Goal: Use online tool/utility: Utilize a website feature to perform a specific function

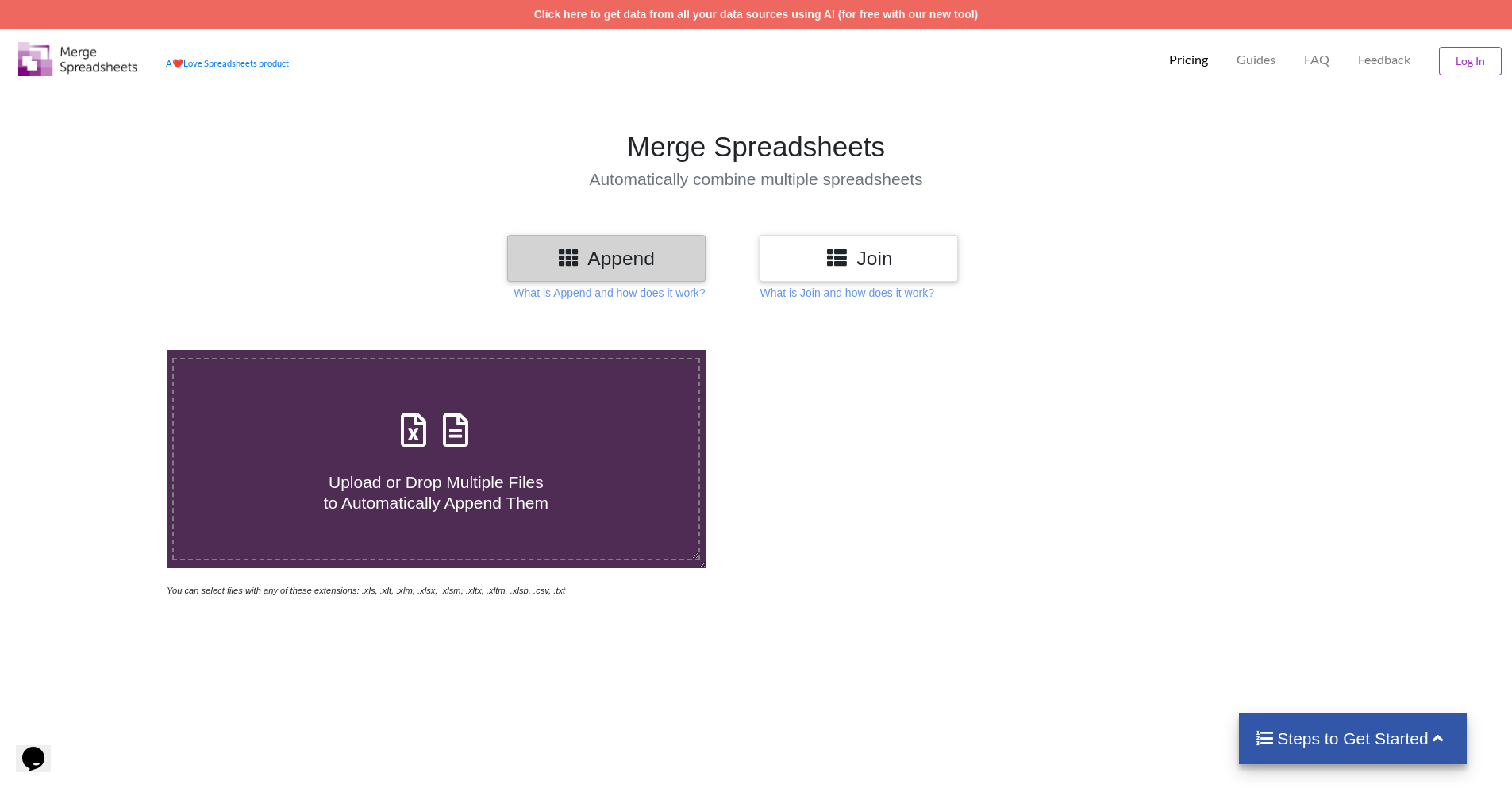
click at [446, 464] on h4 "Upload or Drop Multiple Files to Automatically Append Them" at bounding box center [436, 481] width 524 height 60
click at [108, 350] on input "Upload or Drop Multiple Files to Automatically Append Them" at bounding box center [108, 350] width 0 height 0
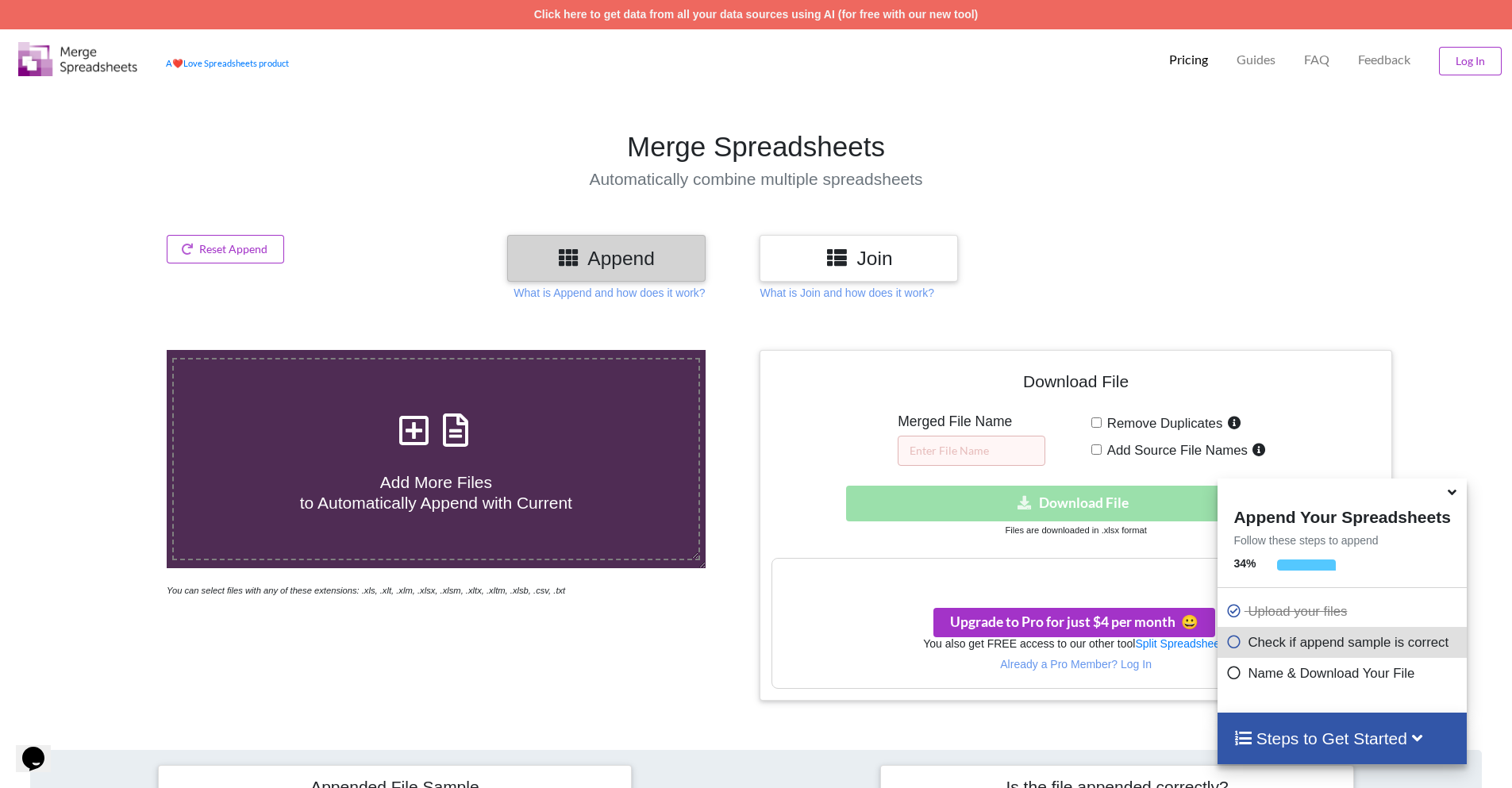
click at [491, 419] on div "Add More Files to Automatically Append with Current" at bounding box center [436, 459] width 524 height 107
click at [108, 350] on input "Add More Files to Automatically Append with Current" at bounding box center [108, 350] width 0 height 0
click at [533, 454] on h4 "Add More Files to Automatically Append with Current" at bounding box center [436, 481] width 524 height 60
click at [108, 350] on input "Add More Files to Automatically Append with Current" at bounding box center [108, 350] width 0 height 0
type input "C:\fakepath\results_part_1.xlsx"
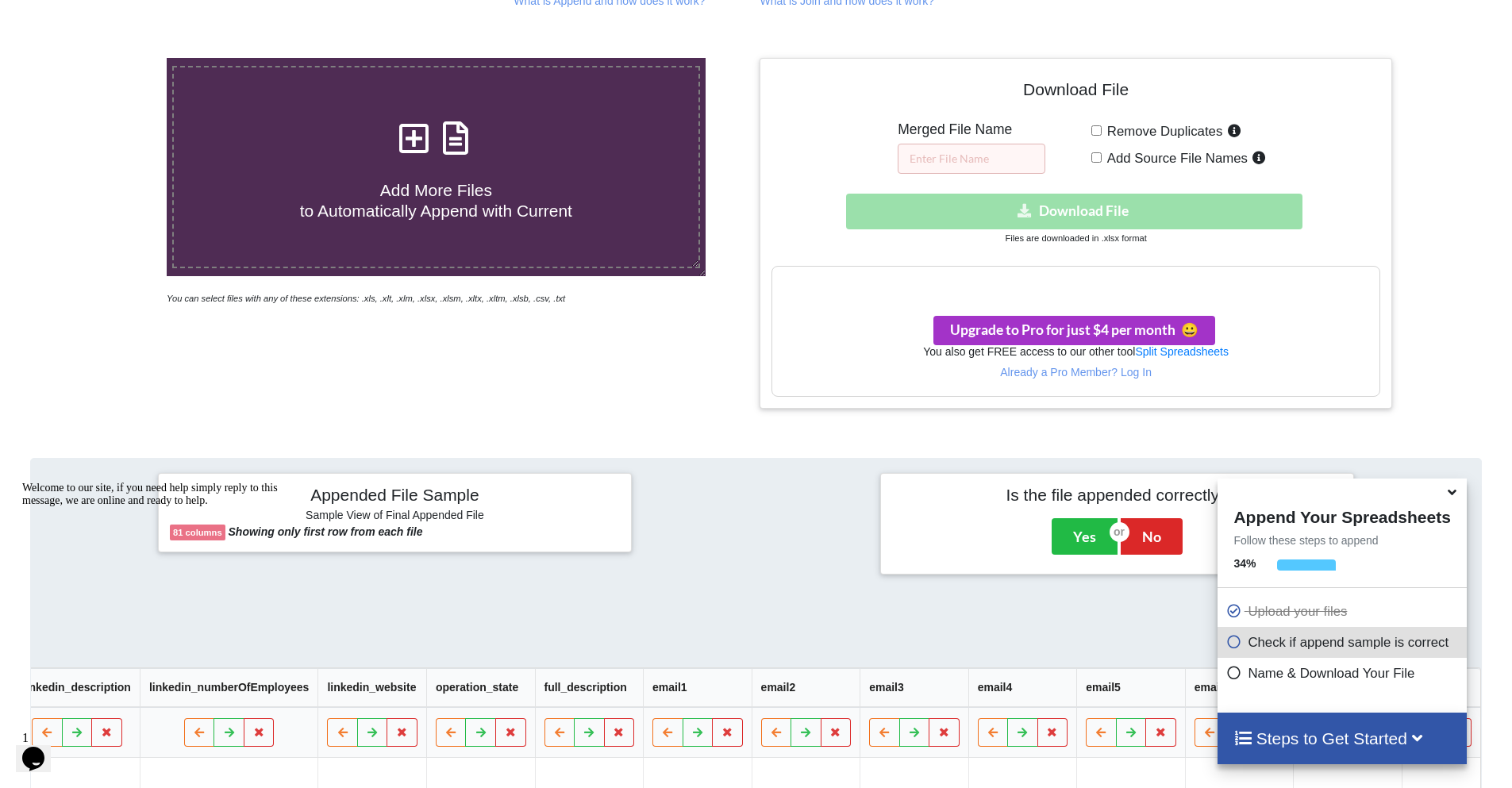
scroll to position [290, 0]
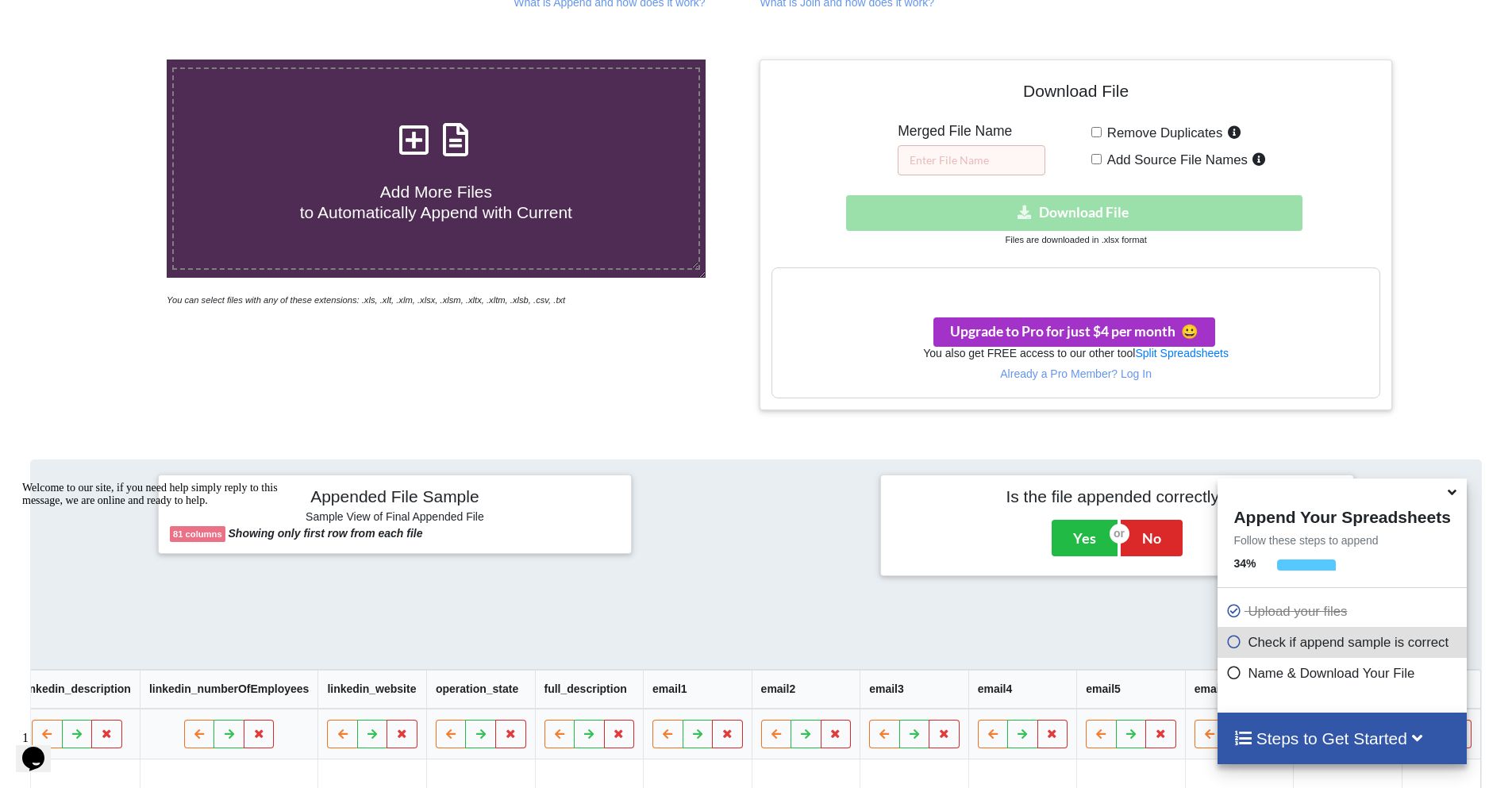
click at [1157, 137] on span "Remove Duplicates" at bounding box center [1162, 133] width 121 height 15
click at [1102, 137] on input "Remove Duplicates" at bounding box center [1097, 132] width 10 height 10
checkbox input "true"
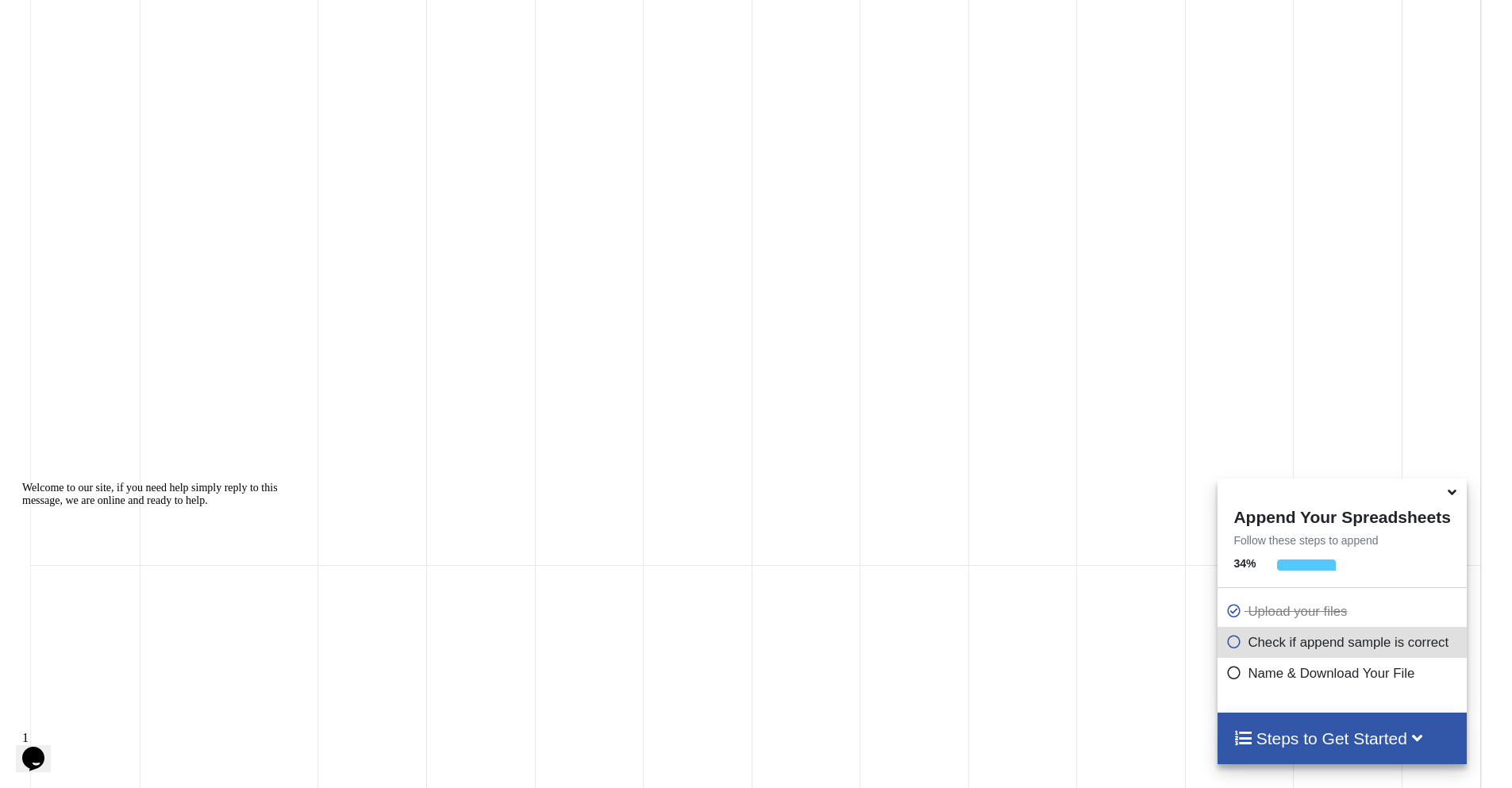
scroll to position [0, 9453]
click at [22, 481] on icon "Chat attention grabber" at bounding box center [22, 481] width 0 height 0
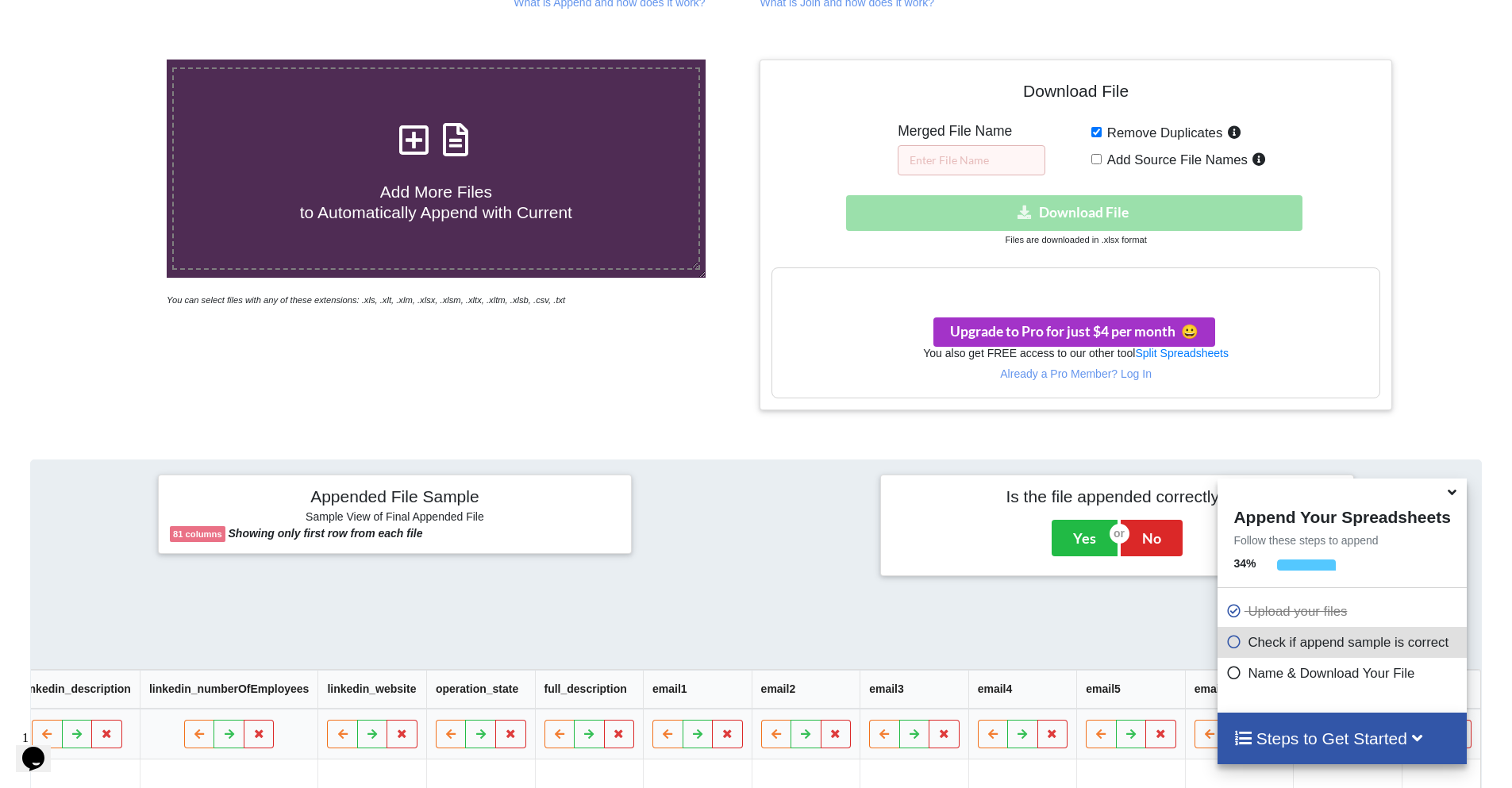
scroll to position [288, 0]
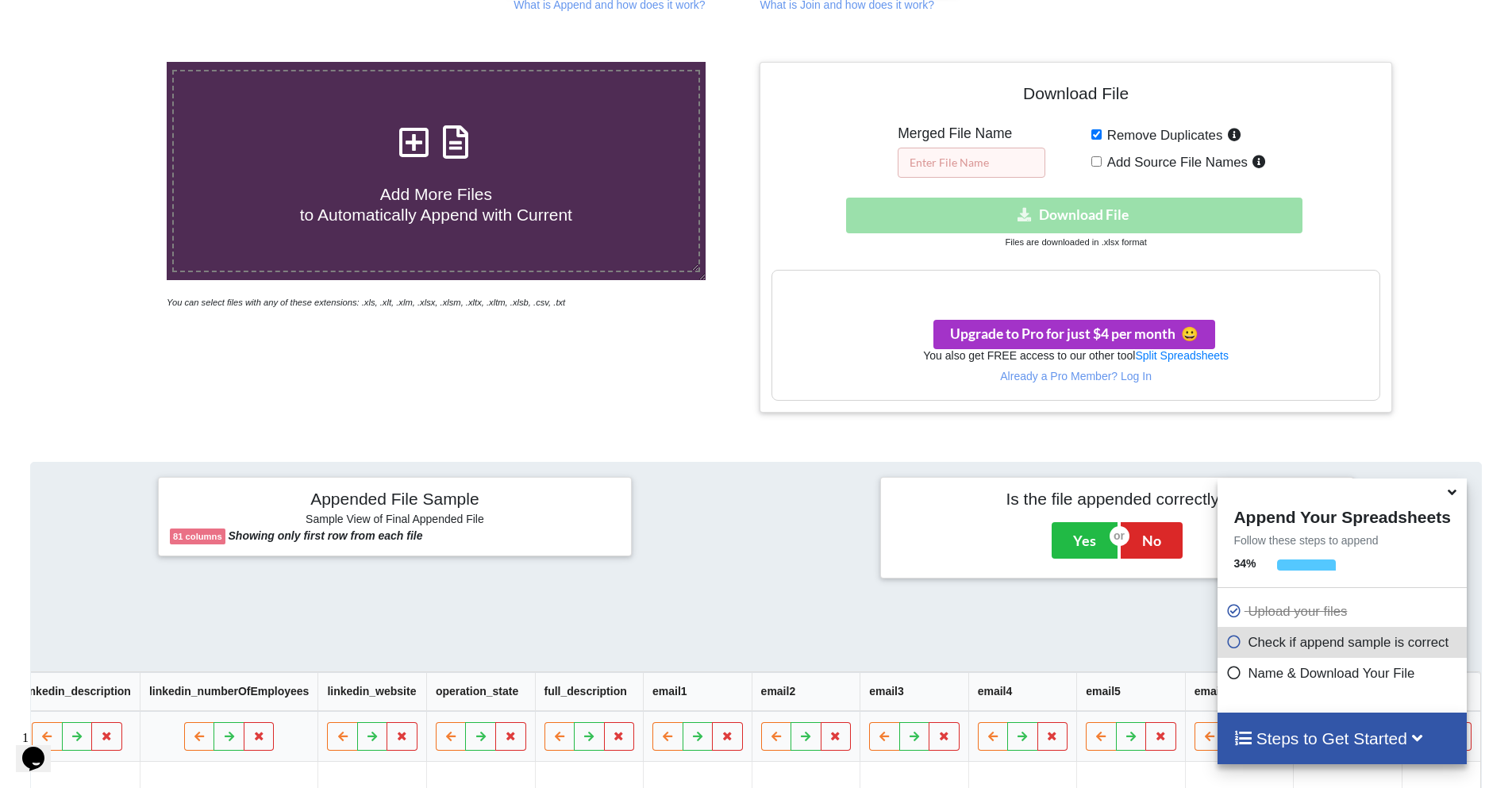
click at [994, 156] on input "text" at bounding box center [972, 162] width 148 height 30
type input "Merged"
type input "All Tattoo removal clinics"
click at [852, 141] on div "Download File Merged File Name All Tattoo removal clinics Remove Duplicates Add…" at bounding box center [1075, 237] width 608 height 326
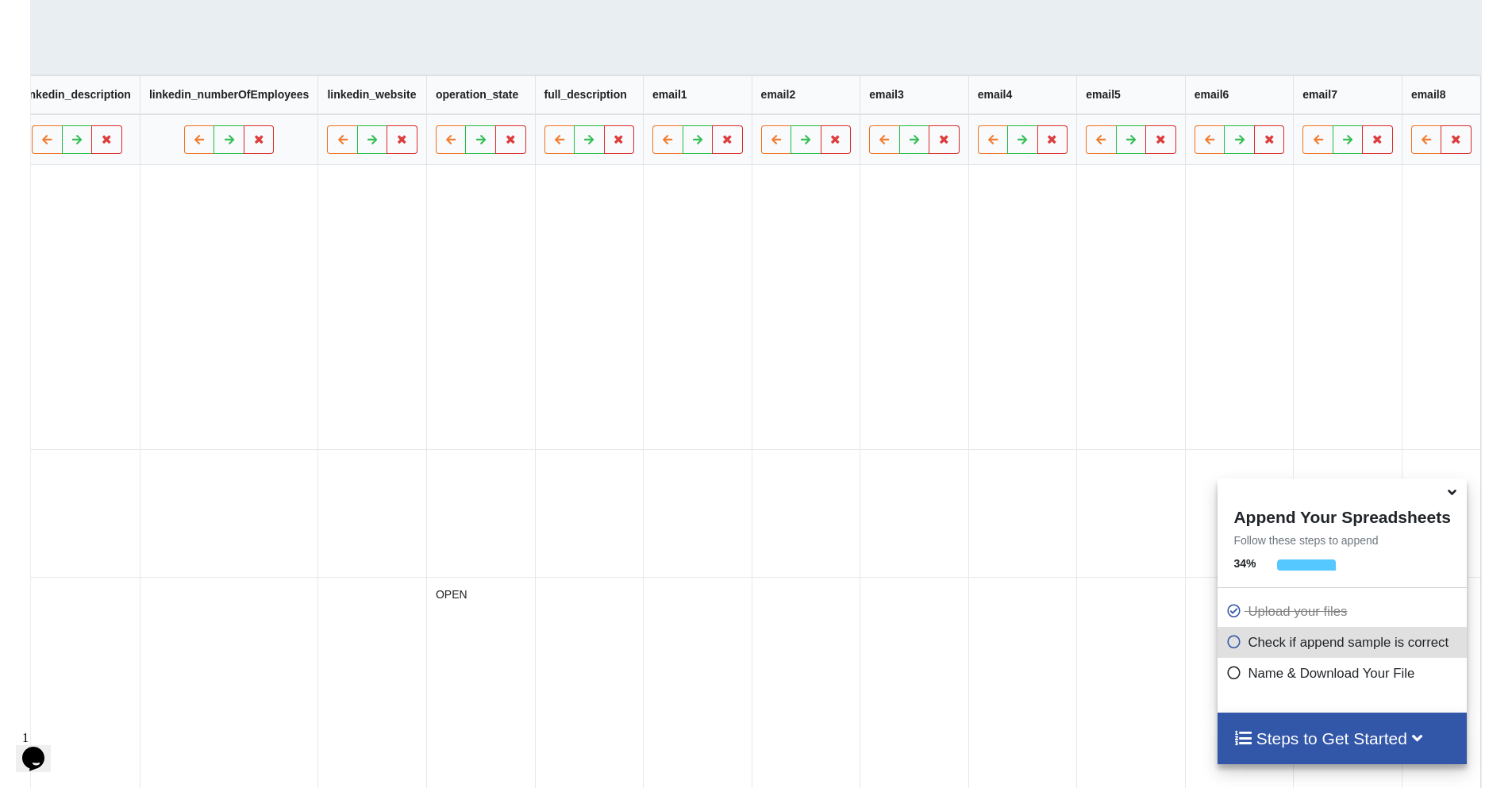
scroll to position [0, 0]
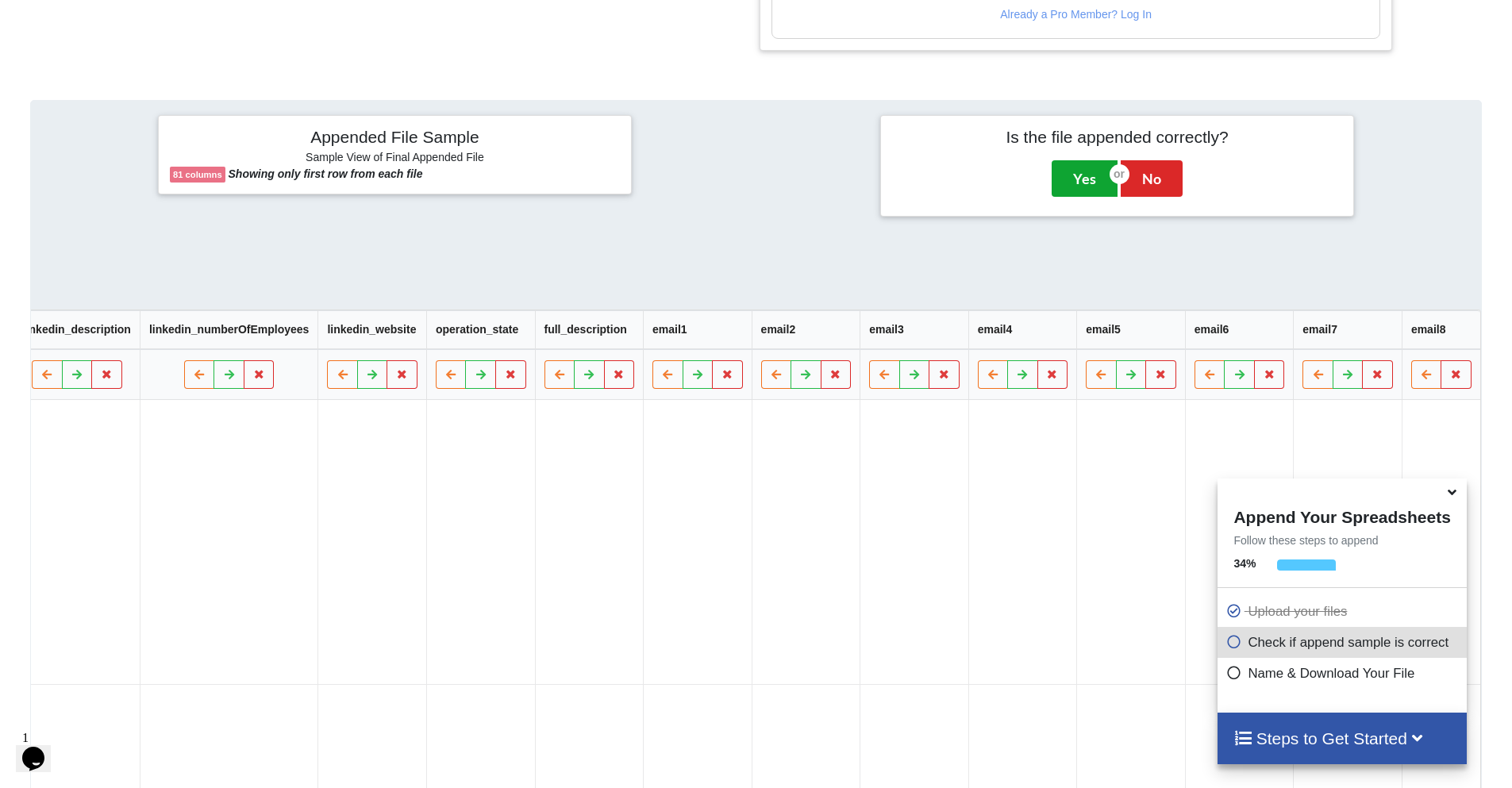
click at [1067, 167] on button "Yes" at bounding box center [1085, 178] width 66 height 37
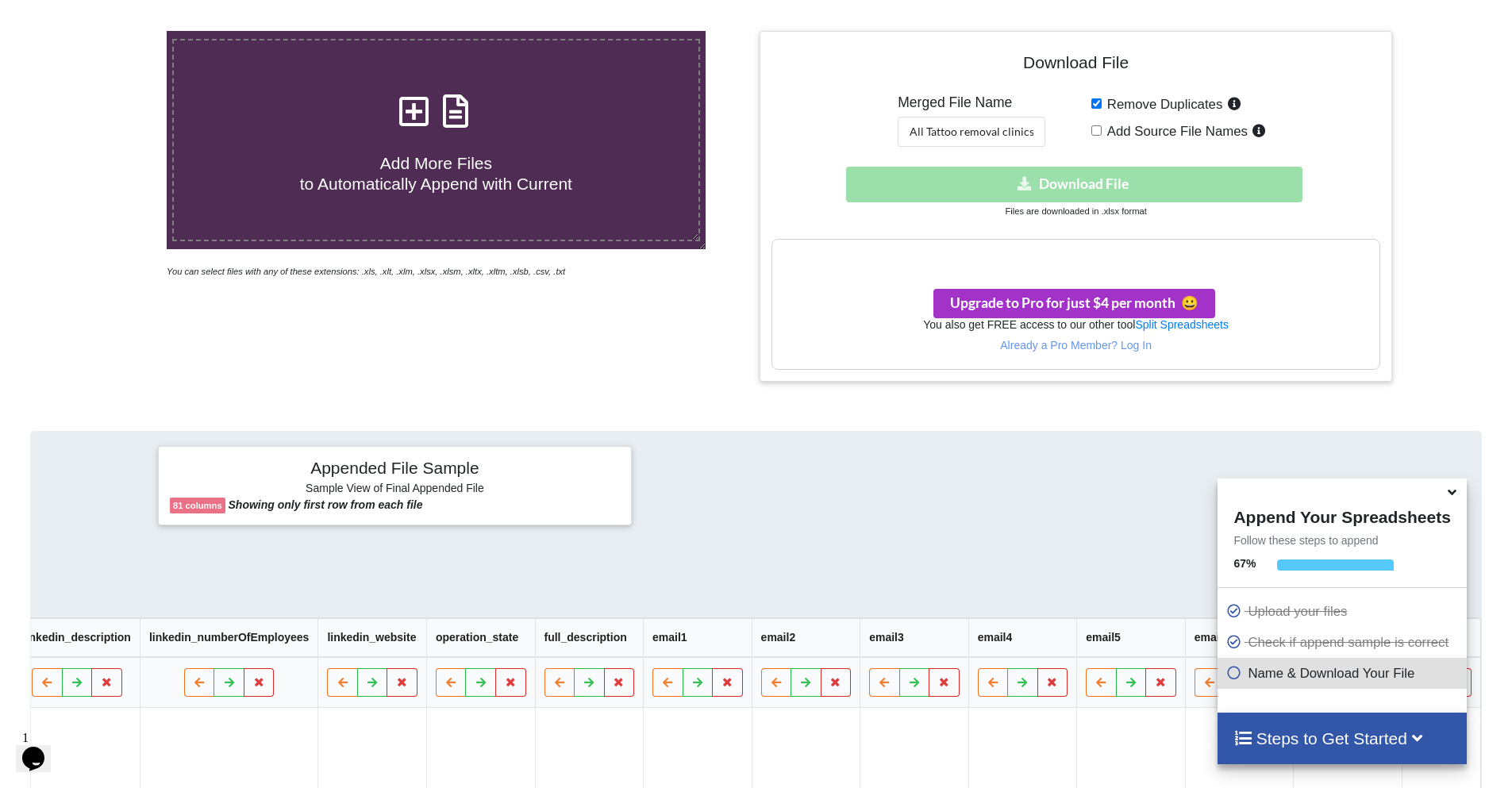
scroll to position [293, 0]
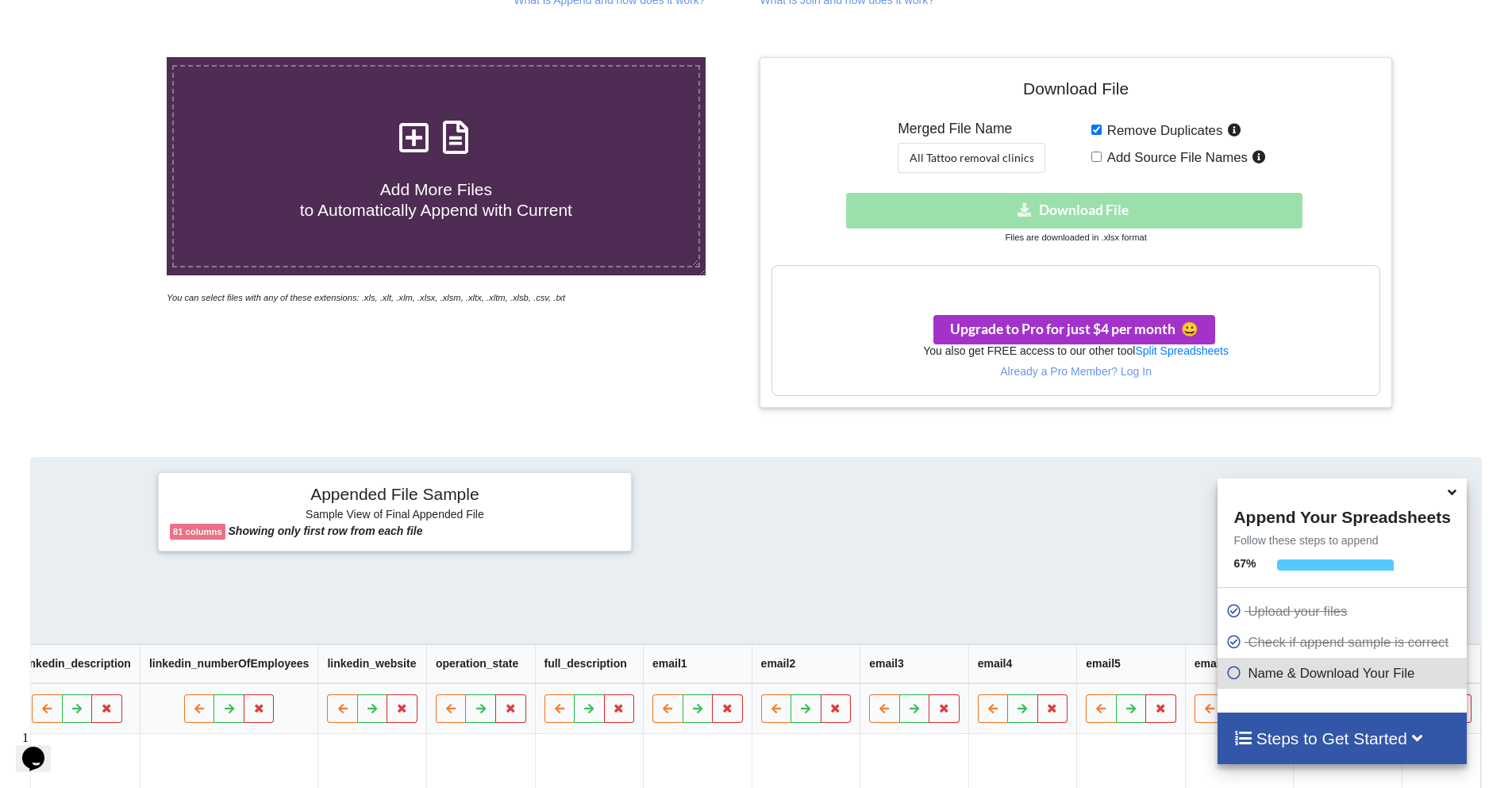
click at [1044, 207] on div "Download hidden Download File" at bounding box center [1075, 211] width 608 height 36
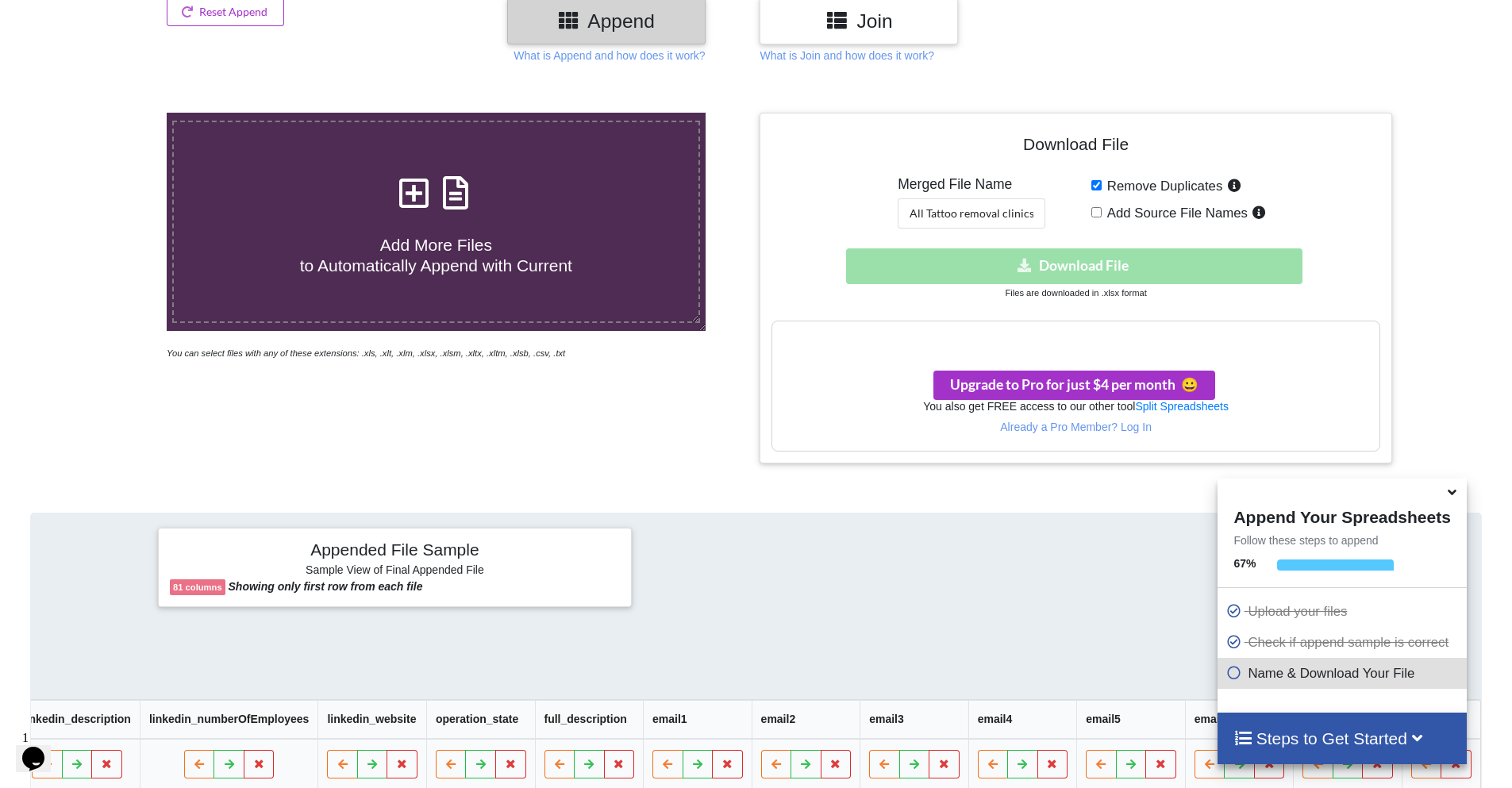
scroll to position [234, 0]
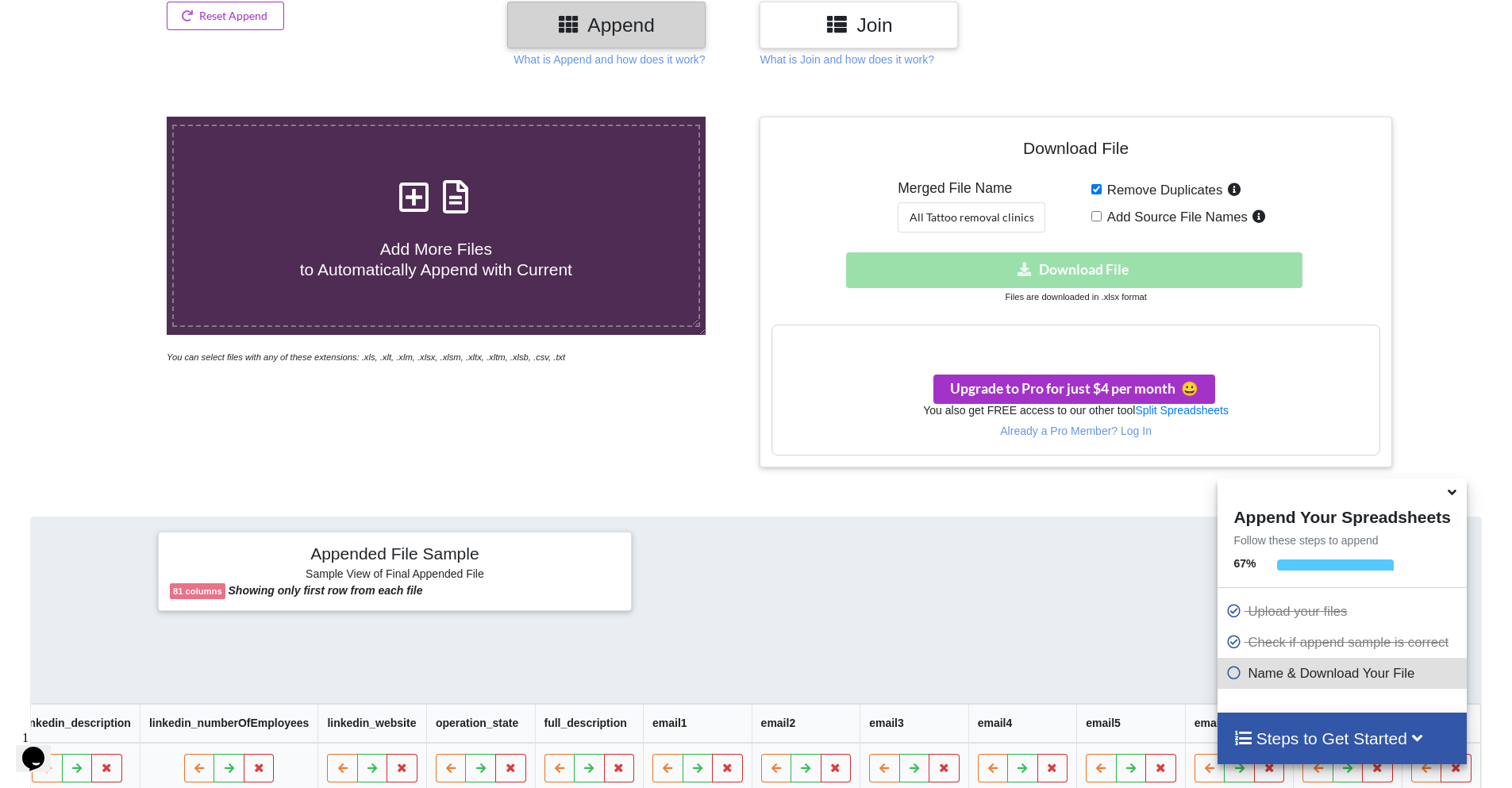
click at [1155, 264] on div "Download hidden Download File" at bounding box center [1075, 270] width 608 height 36
click at [1137, 319] on div "Download File Merged File Name All Tattoo removal clinics Remove Duplicates Add…" at bounding box center [1075, 291] width 608 height 326
click at [1104, 338] on h3 "Your files are more than 1 MB" at bounding box center [1075, 341] width 606 height 18
